Goal: Task Accomplishment & Management: Manage account settings

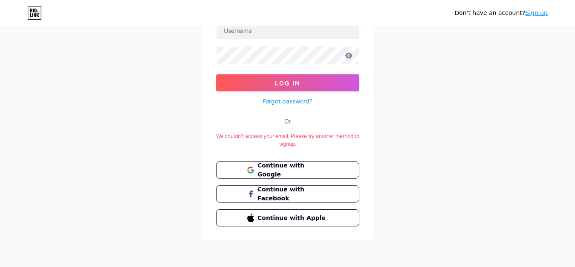
scroll to position [27, 0]
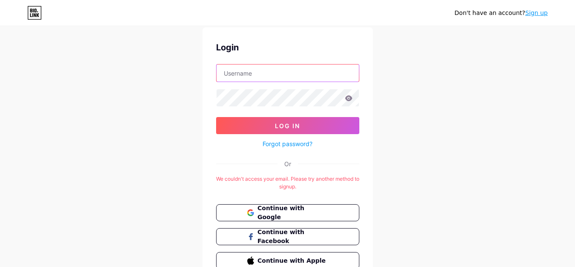
type input "[EMAIL_ADDRESS][DOMAIN_NAME]"
click at [378, 160] on div "Don't have an account? Sign up Login [EMAIL_ADDRESS][DOMAIN_NAME] Log In Forgot…" at bounding box center [287, 141] width 575 height 337
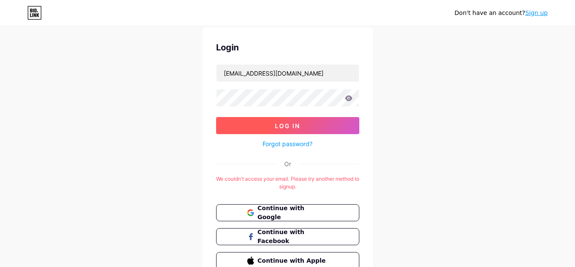
click at [299, 123] on span "Log In" at bounding box center [287, 125] width 25 height 7
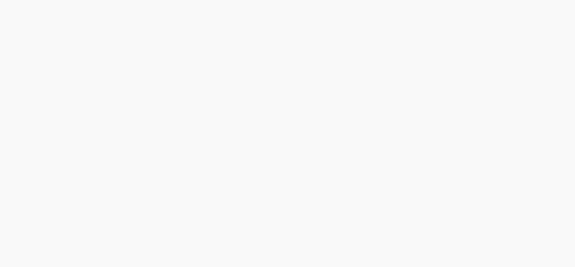
scroll to position [0, 0]
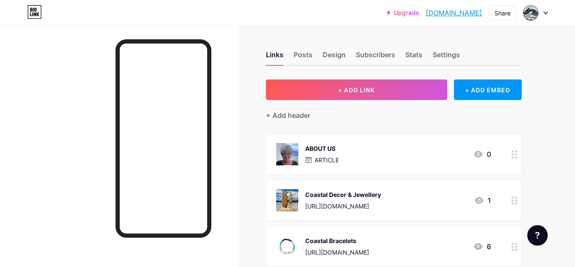
click at [548, 13] on icon at bounding box center [546, 13] width 4 height 3
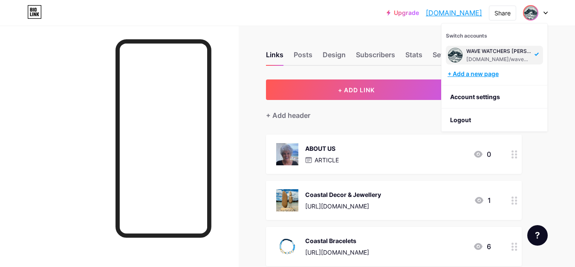
click at [495, 74] on div "+ Add a new page" at bounding box center [496, 74] width 96 height 9
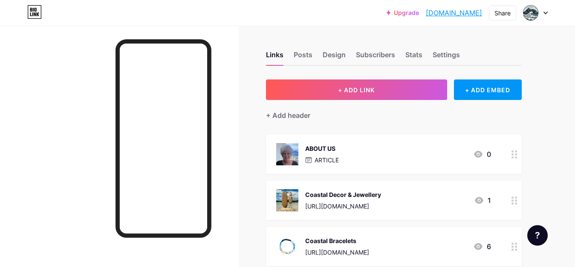
click at [546, 15] on div at bounding box center [535, 12] width 25 height 15
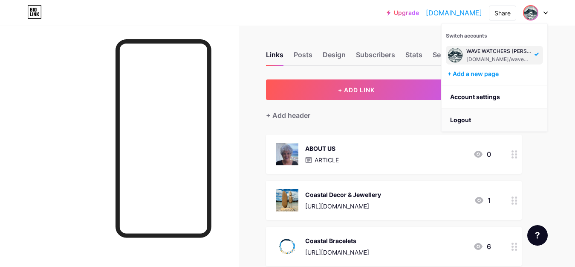
click at [468, 118] on li "Logout" at bounding box center [495, 119] width 106 height 23
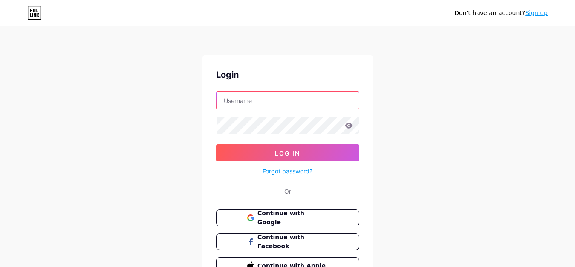
type input "[EMAIL_ADDRESS][DOMAIN_NAME]"
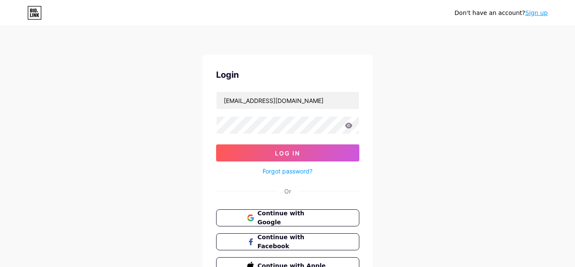
scroll to position [48, 0]
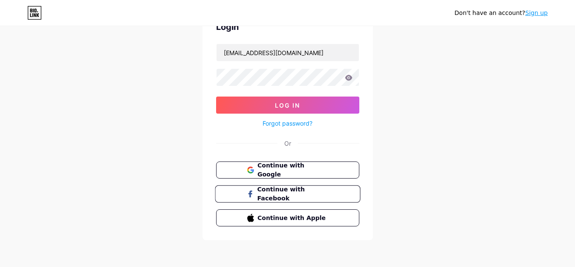
click at [296, 192] on span "Continue with Facebook" at bounding box center [292, 194] width 71 height 18
